Goal: Transaction & Acquisition: Purchase product/service

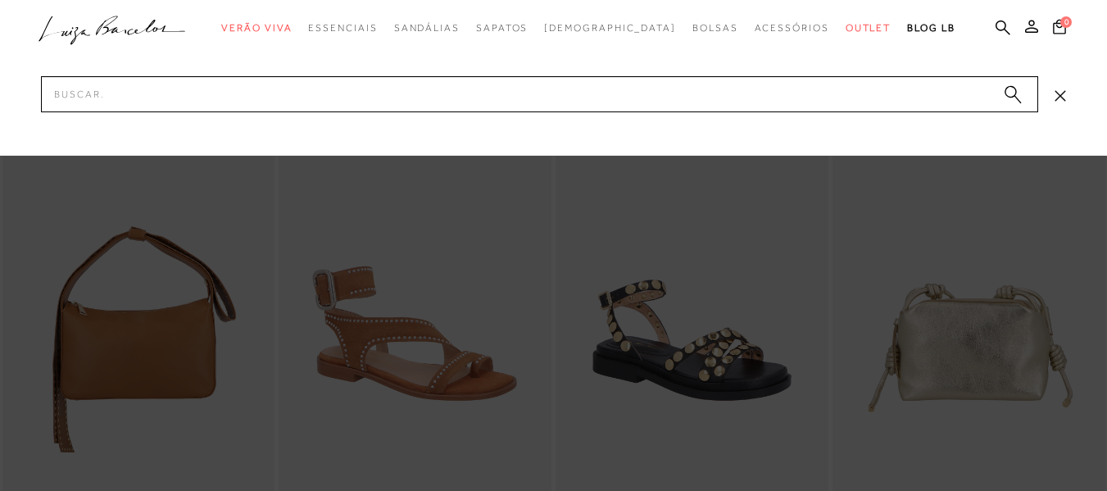
click at [788, 138] on div at bounding box center [553, 78] width 1107 height 156
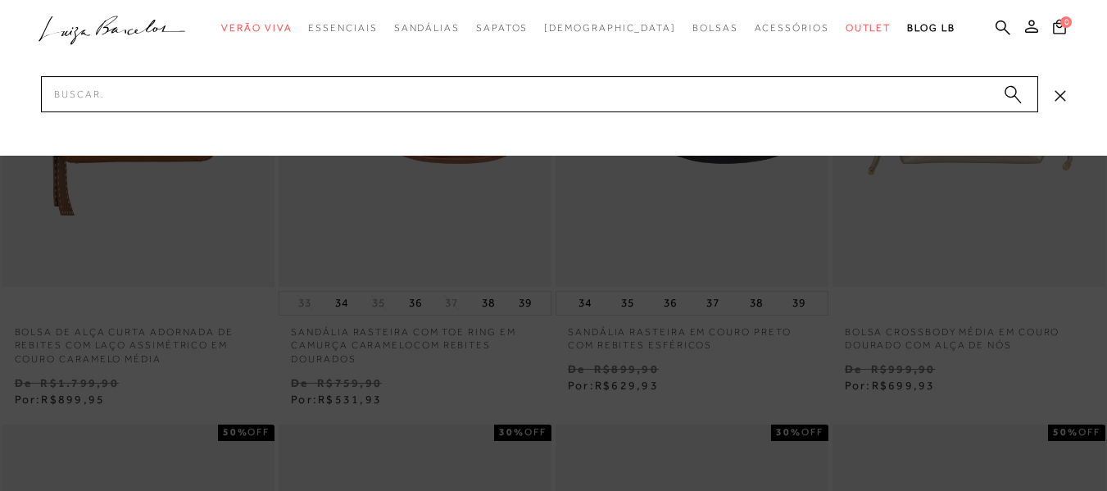
scroll to position [244, 0]
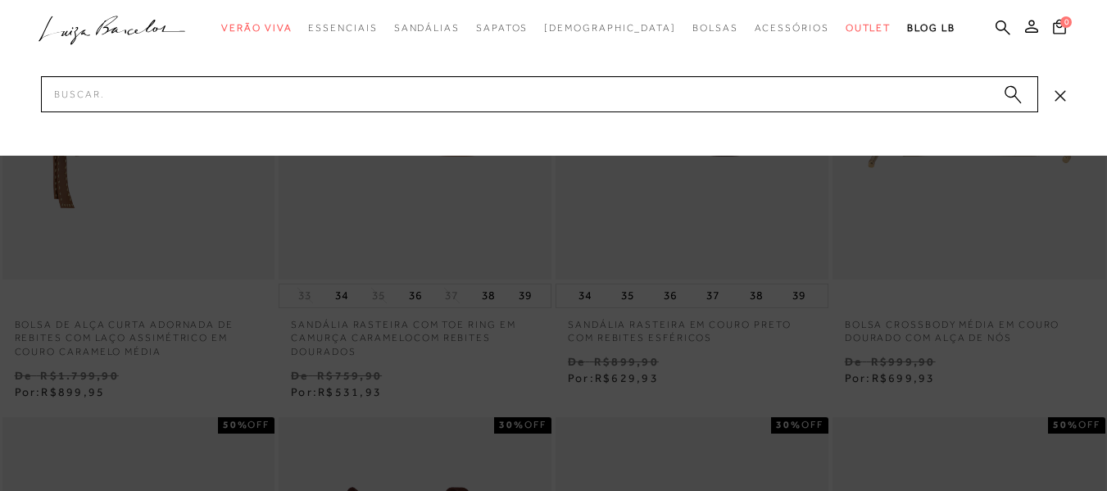
click at [1074, 130] on div at bounding box center [553, 78] width 1107 height 156
click at [1063, 93] on icon at bounding box center [1060, 95] width 11 height 11
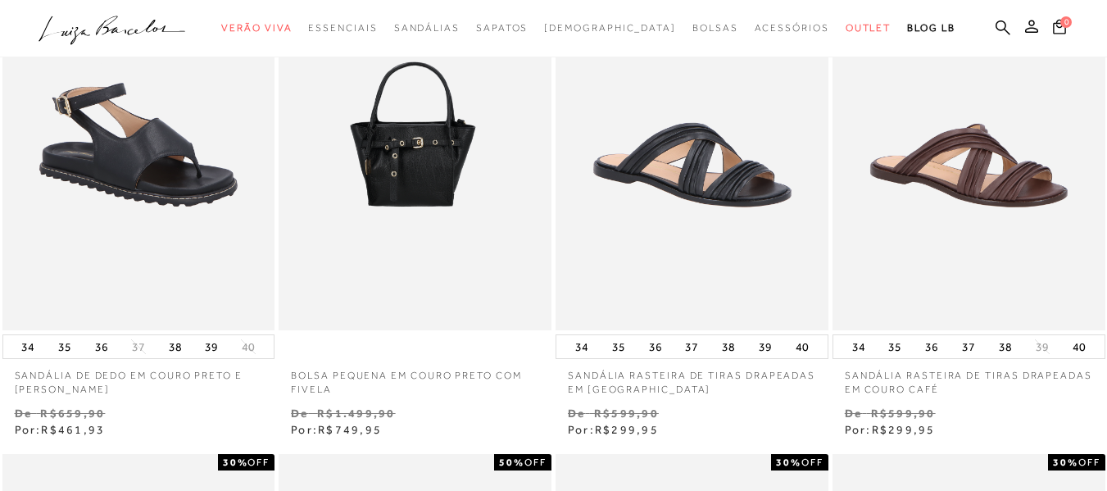
scroll to position [644, 0]
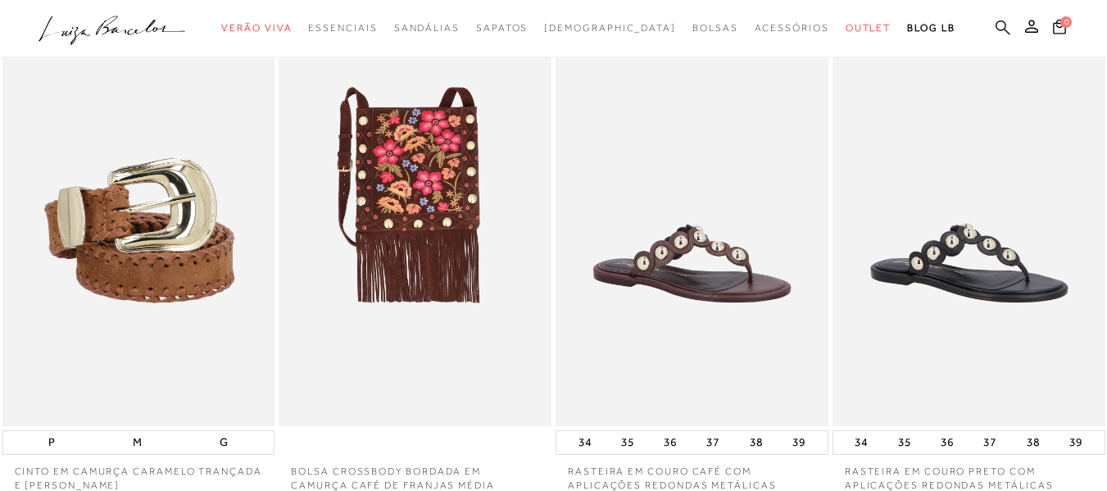
click at [996, 23] on icon at bounding box center [1003, 27] width 15 height 15
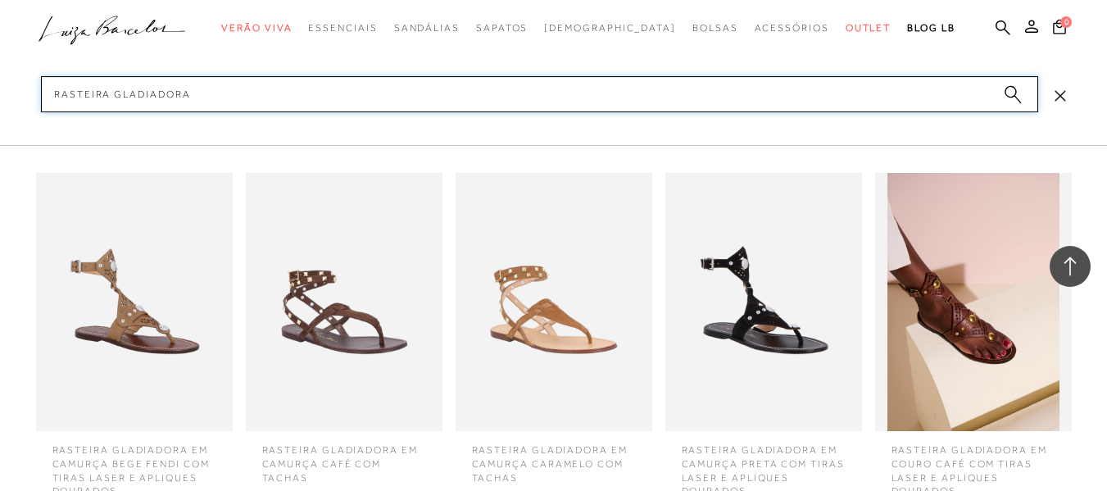
scroll to position [1302, 0]
type input "rasteira gladiadora"
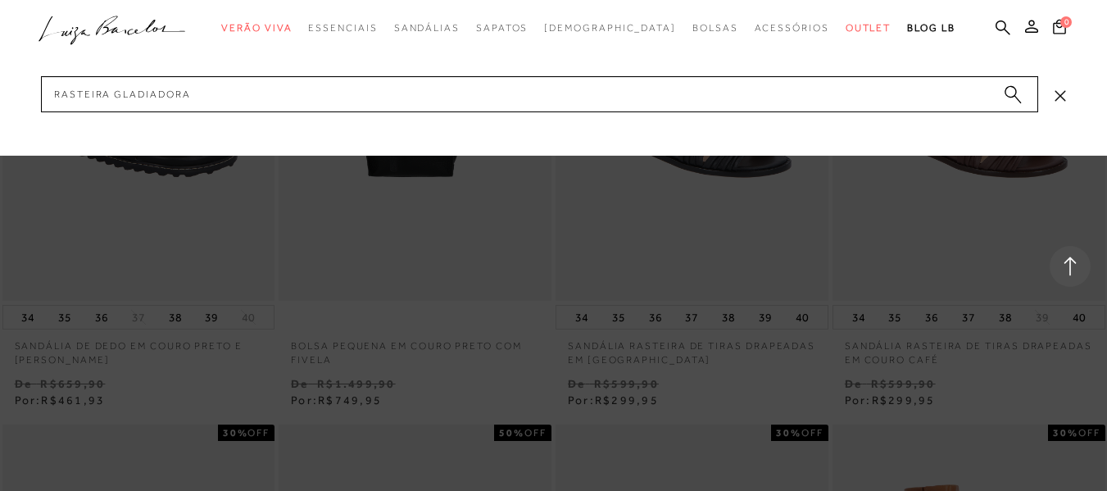
click at [1101, 126] on div at bounding box center [553, 78] width 1107 height 156
click at [1018, 91] on icon "submit" at bounding box center [1013, 94] width 18 height 19
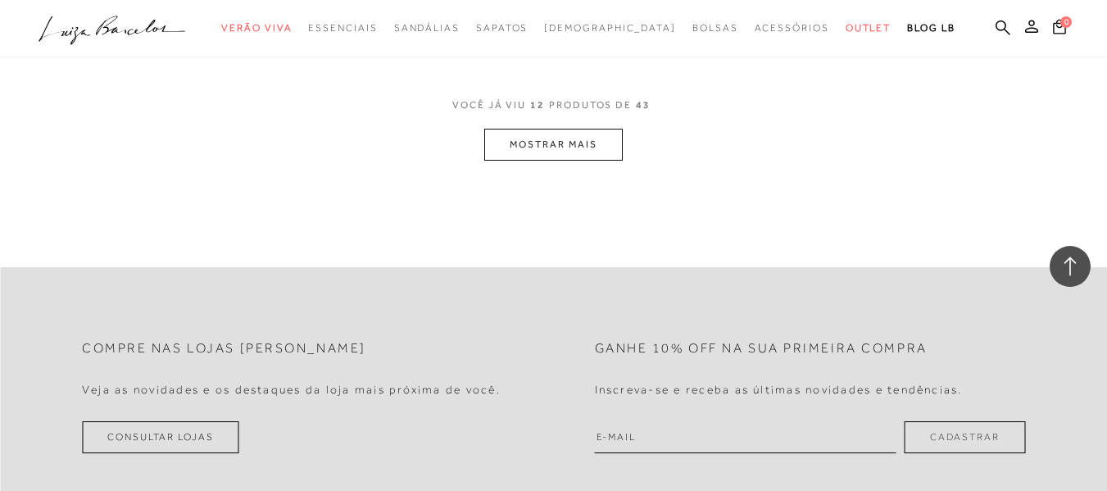
scroll to position [1704, 0]
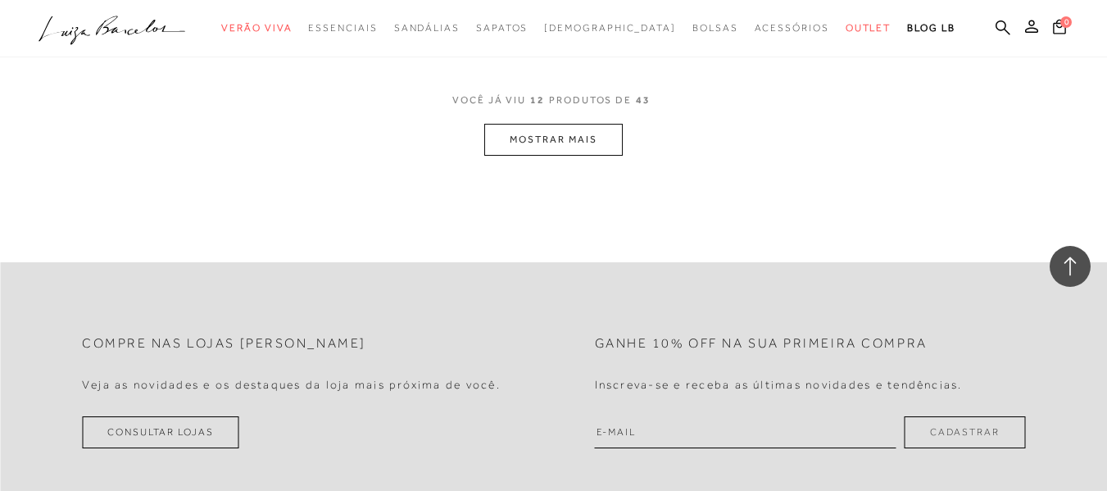
click at [536, 139] on button "MOSTRAR MAIS" at bounding box center [553, 140] width 138 height 32
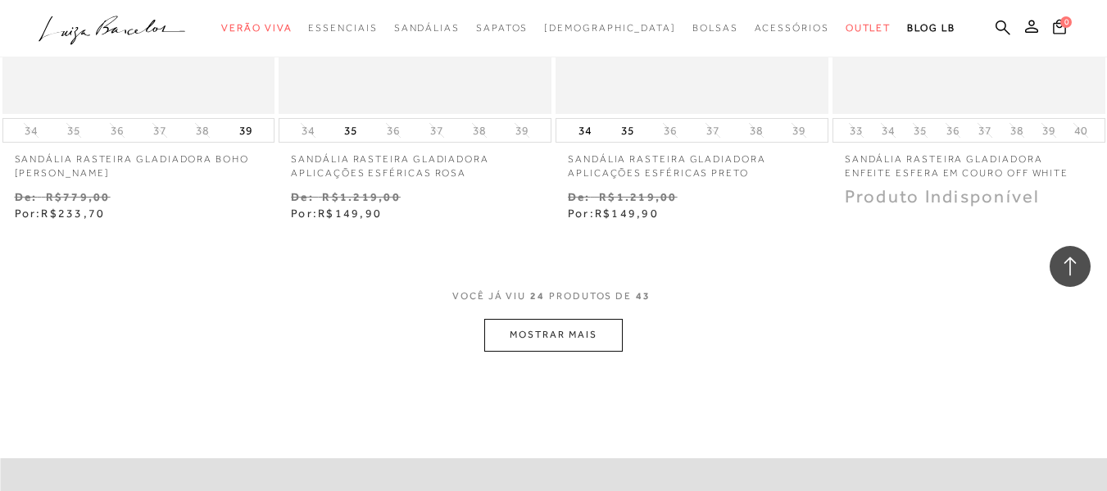
scroll to position [3119, 0]
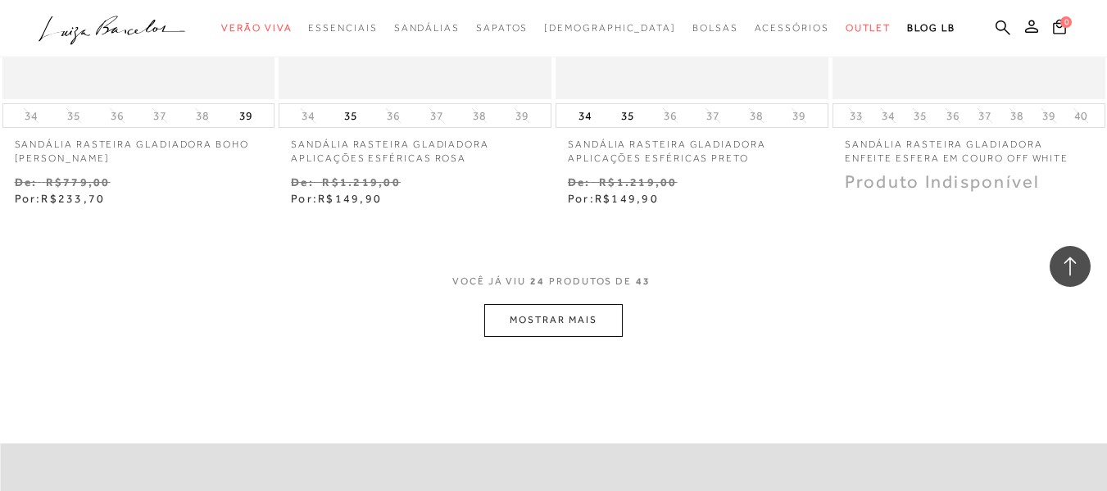
click at [569, 313] on button "MOSTRAR MAIS" at bounding box center [553, 320] width 138 height 32
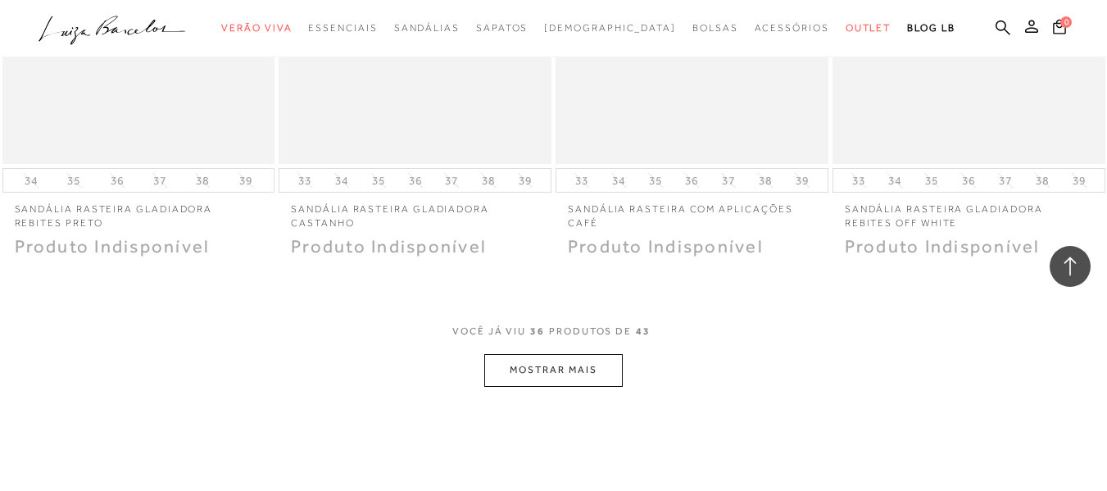
scroll to position [4796, 0]
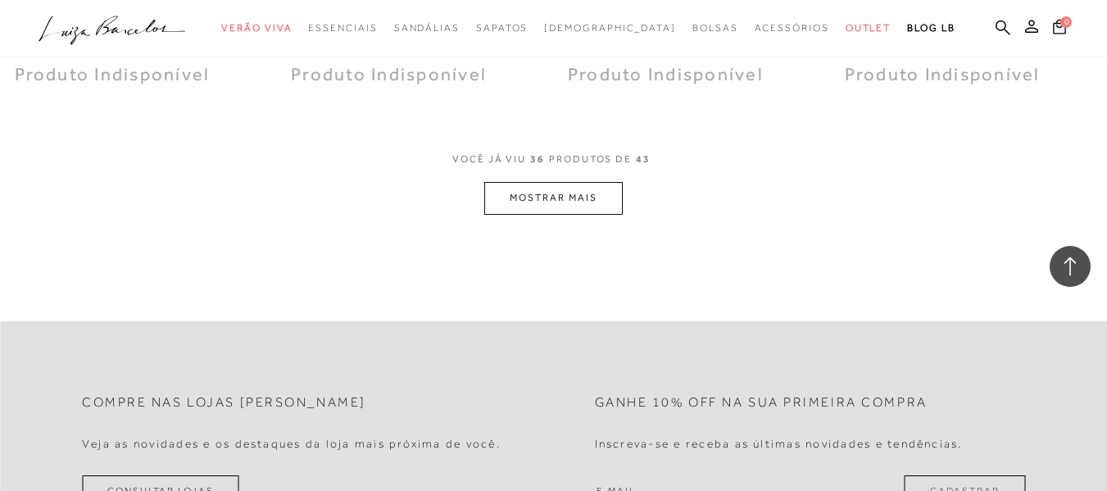
click at [598, 207] on button "MOSTRAR MAIS" at bounding box center [553, 198] width 138 height 32
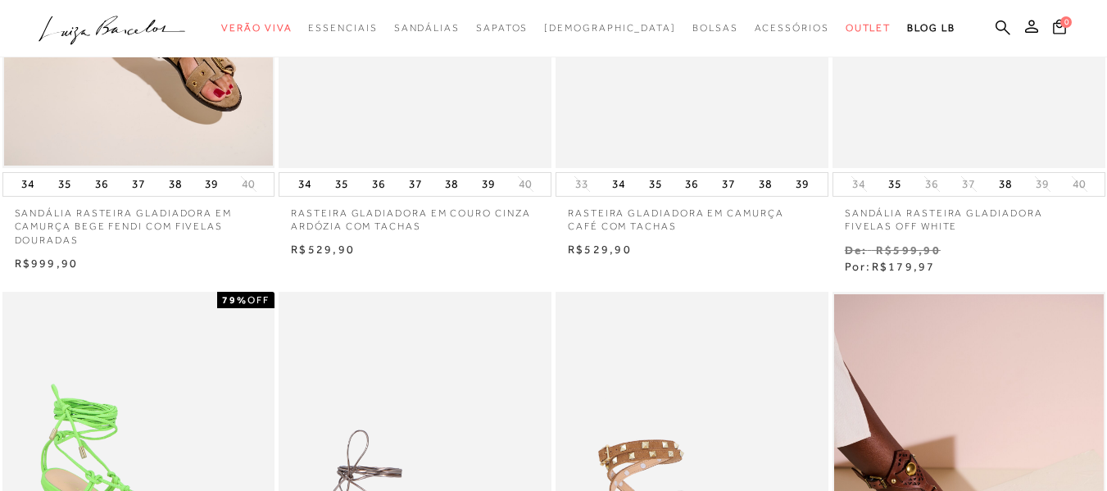
scroll to position [0, 0]
